Goal: Information Seeking & Learning: Learn about a topic

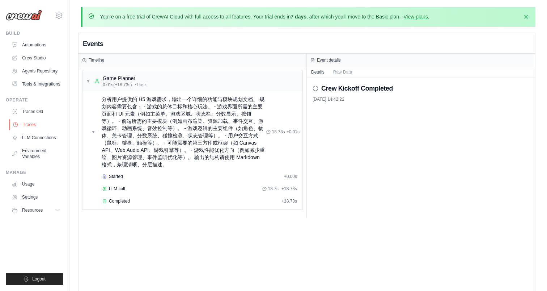
click at [45, 127] on link "Traces" at bounding box center [36, 125] width 55 height 12
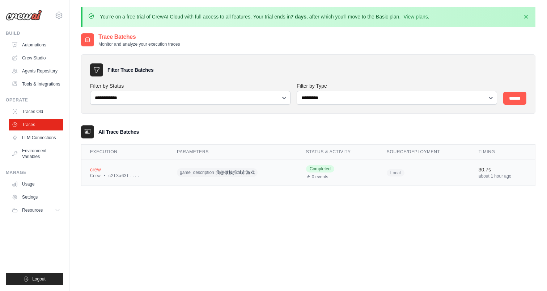
click at [190, 173] on span "game_description" at bounding box center [197, 172] width 34 height 6
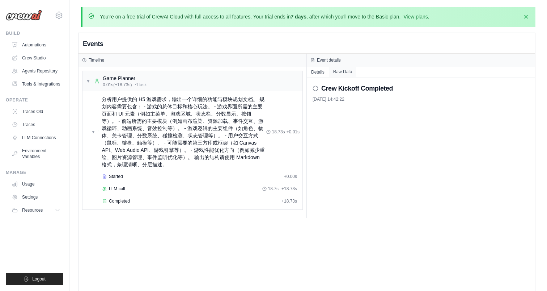
click at [347, 72] on button "Raw Data" at bounding box center [343, 72] width 28 height 10
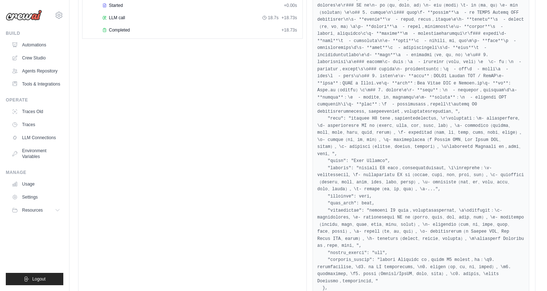
scroll to position [7, 0]
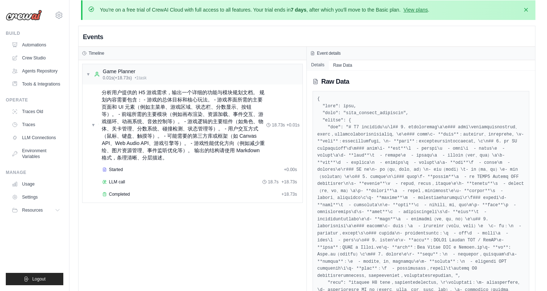
click at [320, 65] on button "Details" at bounding box center [318, 65] width 22 height 10
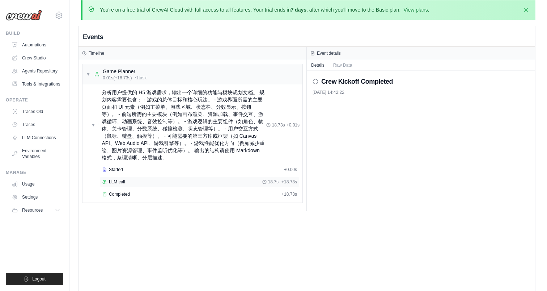
click at [224, 181] on div "LLM call 18.7s + 18.73s" at bounding box center [199, 182] width 195 height 6
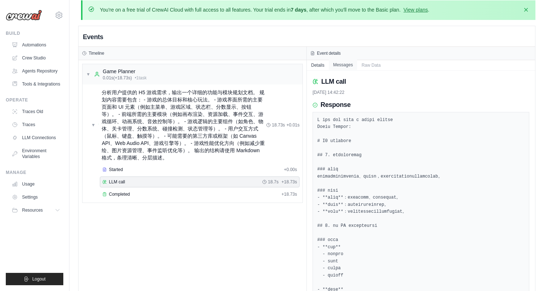
click at [344, 67] on button "Messages" at bounding box center [343, 65] width 29 height 10
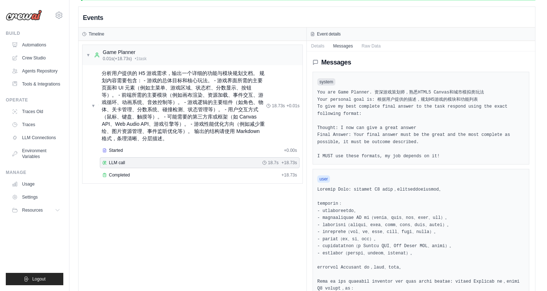
scroll to position [0, 0]
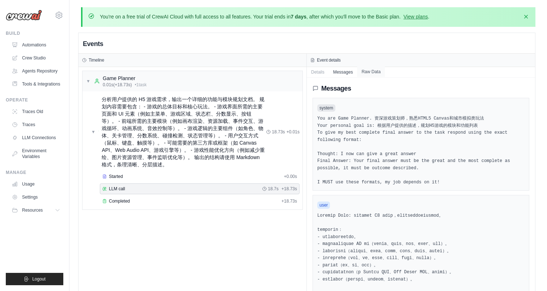
click at [381, 71] on button "Raw Data" at bounding box center [371, 72] width 28 height 10
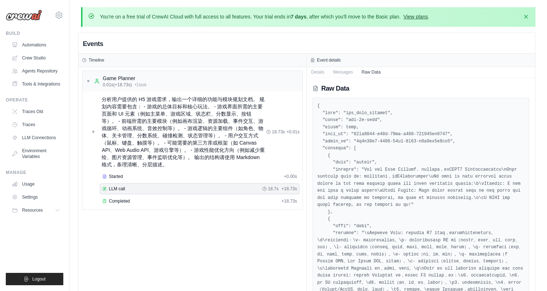
click at [428, 14] on link "View plans" at bounding box center [416, 17] width 24 height 6
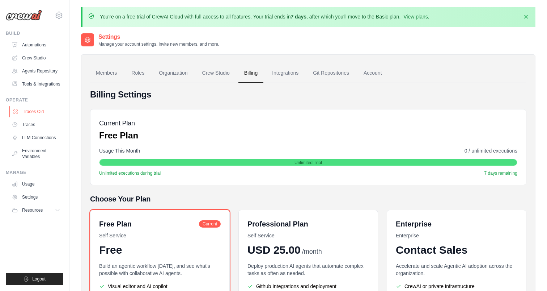
click at [40, 117] on link "Traces Old" at bounding box center [36, 112] width 55 height 12
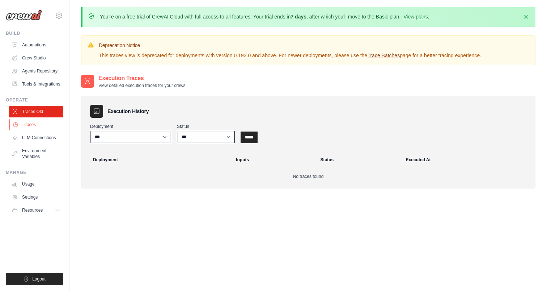
click at [46, 130] on link "Traces" at bounding box center [36, 125] width 55 height 12
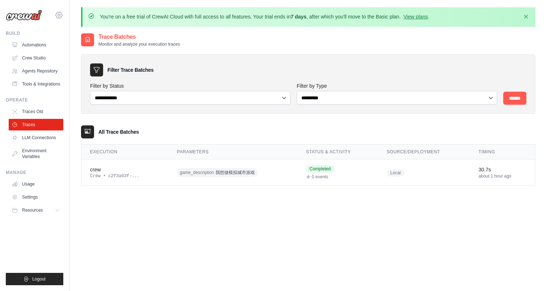
click at [56, 12] on icon at bounding box center [59, 15] width 9 height 9
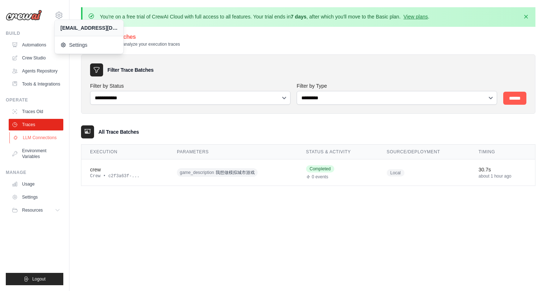
click at [49, 142] on link "LLM Connections" at bounding box center [36, 138] width 55 height 12
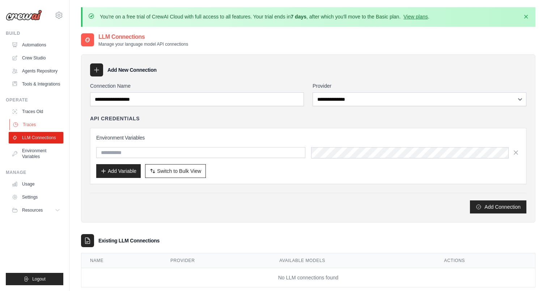
click at [46, 130] on link "Traces" at bounding box center [36, 125] width 55 height 12
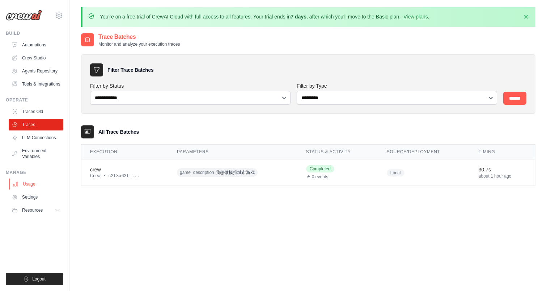
click at [49, 186] on link "Usage" at bounding box center [36, 184] width 55 height 12
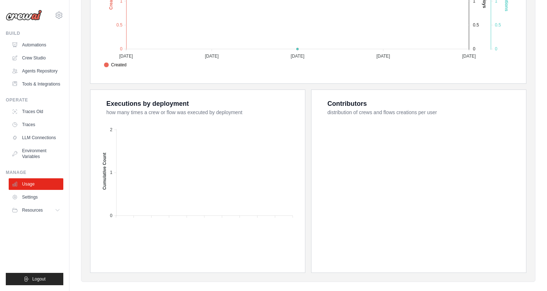
scroll to position [259, 0]
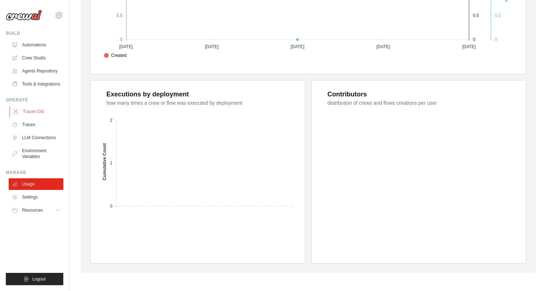
click at [47, 115] on link "Traces Old" at bounding box center [36, 112] width 55 height 12
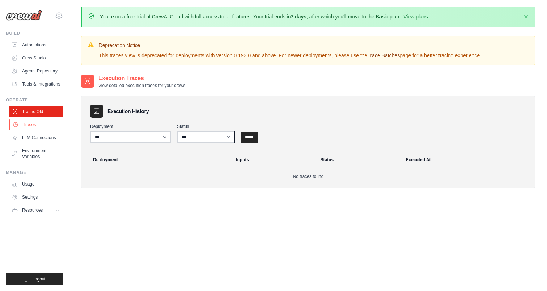
click at [51, 130] on link "Traces" at bounding box center [36, 125] width 55 height 12
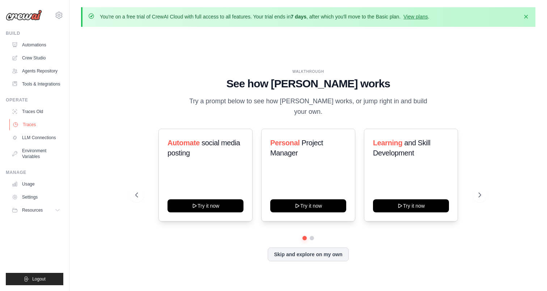
click at [39, 130] on link "Traces" at bounding box center [36, 125] width 55 height 12
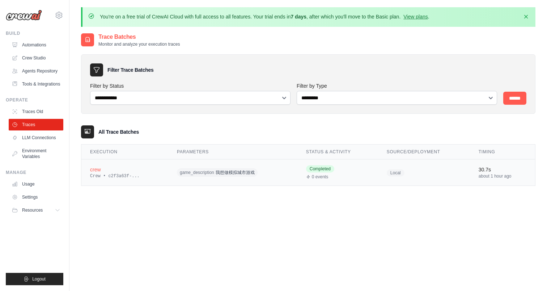
click at [222, 178] on td "game_description 我想做模拟城市游戏" at bounding box center [232, 172] width 129 height 26
click at [42, 49] on link "Automations" at bounding box center [36, 45] width 55 height 12
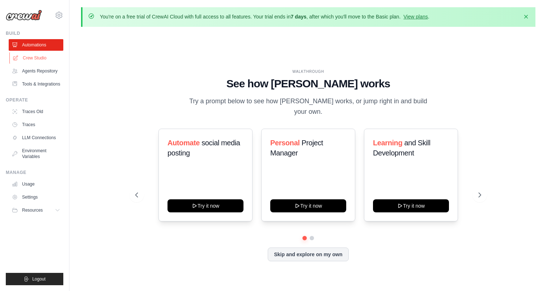
click at [46, 61] on link "Crew Studio" at bounding box center [36, 58] width 55 height 12
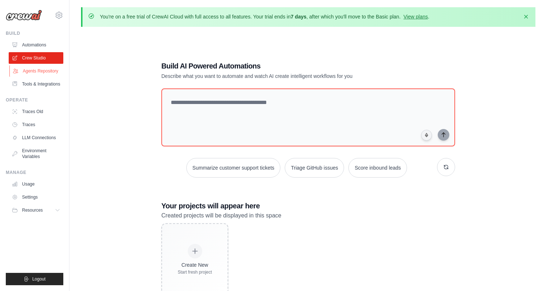
click at [42, 72] on link "Agents Repository" at bounding box center [36, 71] width 55 height 12
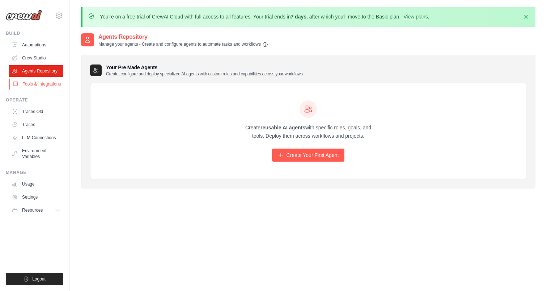
click at [44, 80] on link "Tools & Integrations" at bounding box center [36, 84] width 55 height 12
click at [45, 87] on link "Tools & Integrations" at bounding box center [36, 84] width 55 height 12
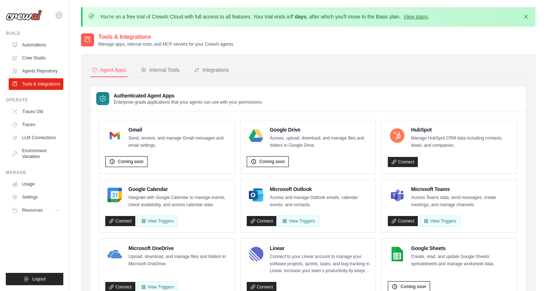
click at [47, 115] on link "Traces Old" at bounding box center [36, 112] width 55 height 12
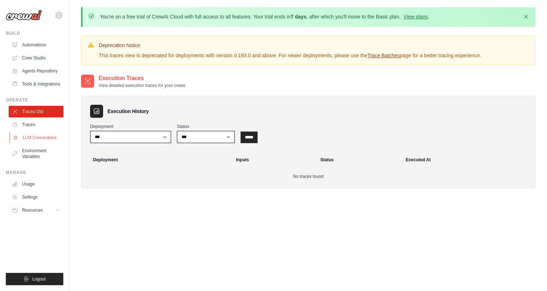
click at [49, 143] on link "LLM Connections" at bounding box center [36, 138] width 55 height 12
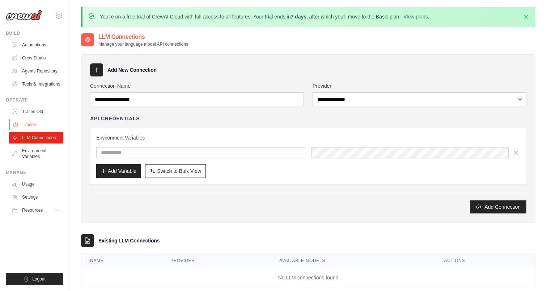
click at [49, 130] on link "Traces" at bounding box center [36, 125] width 55 height 12
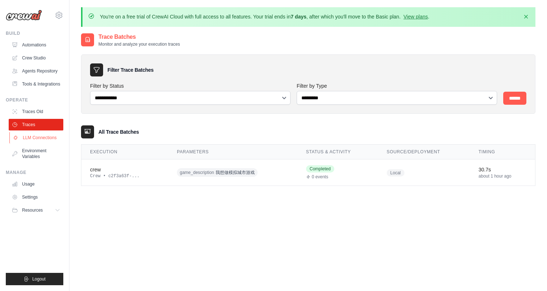
click at [51, 143] on link "LLM Connections" at bounding box center [36, 138] width 55 height 12
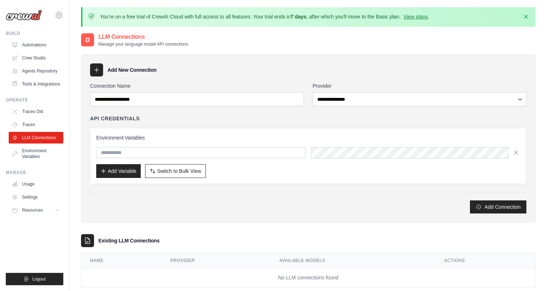
scroll to position [39, 0]
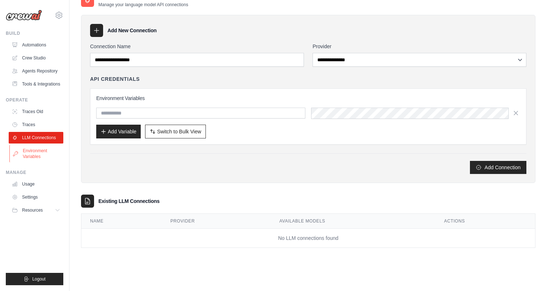
click at [44, 159] on link "Environment Variables" at bounding box center [36, 153] width 55 height 17
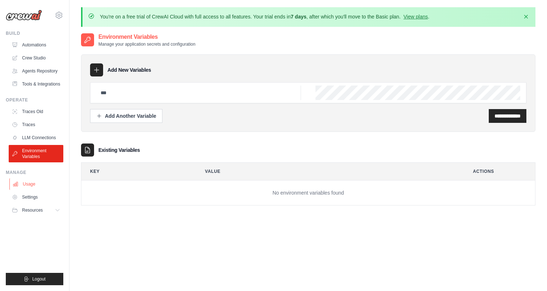
click at [52, 188] on link "Usage" at bounding box center [36, 184] width 55 height 12
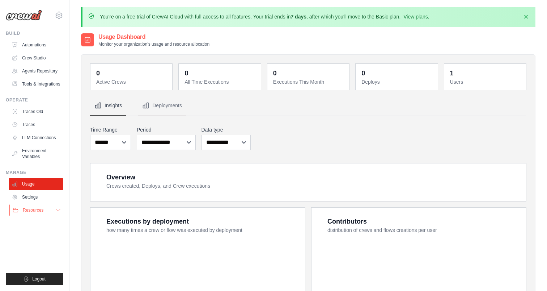
click at [59, 216] on button "Resources" at bounding box center [36, 210] width 55 height 12
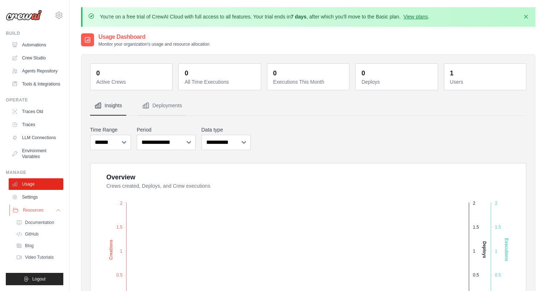
click at [55, 211] on button "Resources" at bounding box center [36, 210] width 55 height 12
click at [54, 203] on link "Settings" at bounding box center [36, 197] width 55 height 12
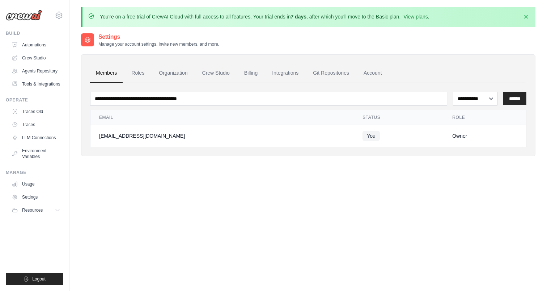
scroll to position [39, 0]
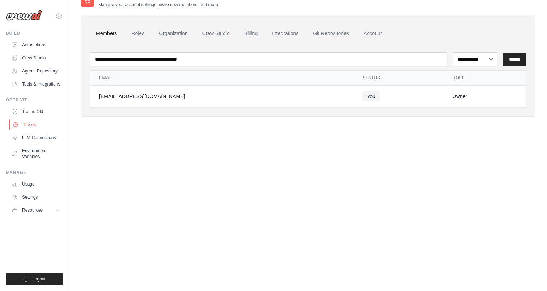
click at [46, 126] on link "Traces" at bounding box center [36, 125] width 55 height 12
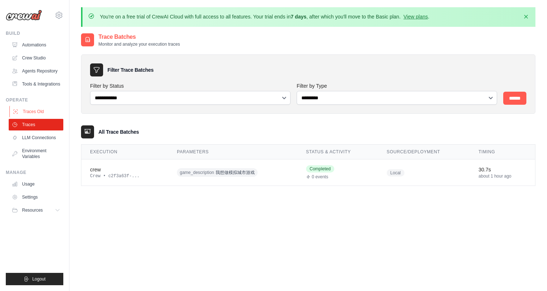
click at [43, 117] on link "Traces Old" at bounding box center [36, 112] width 55 height 12
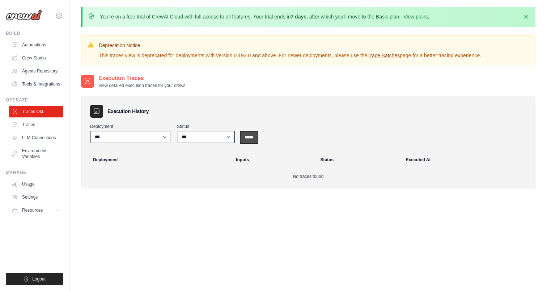
click at [245, 133] on input "*****" at bounding box center [249, 137] width 17 height 12
click at [252, 139] on input "*****" at bounding box center [249, 137] width 17 height 12
